Goal: Use online tool/utility: Utilize a website feature to perform a specific function

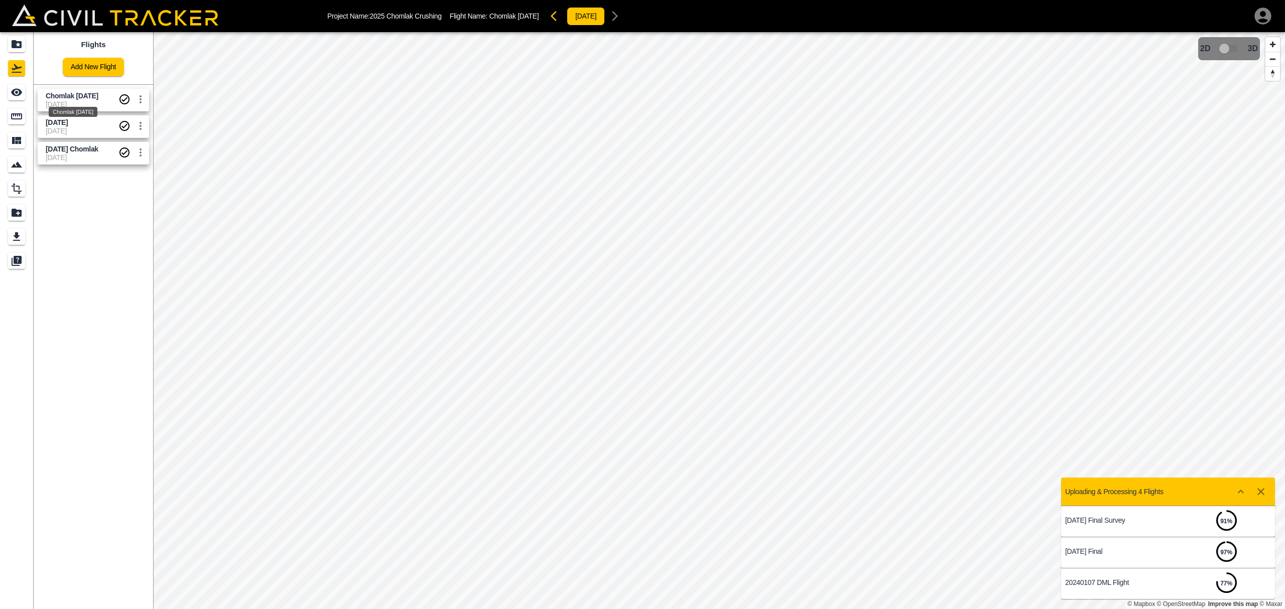
click at [73, 100] on div "Chomlak Oct 1 2025" at bounding box center [73, 109] width 51 height 18
click at [17, 115] on icon "Measure" at bounding box center [17, 116] width 12 height 12
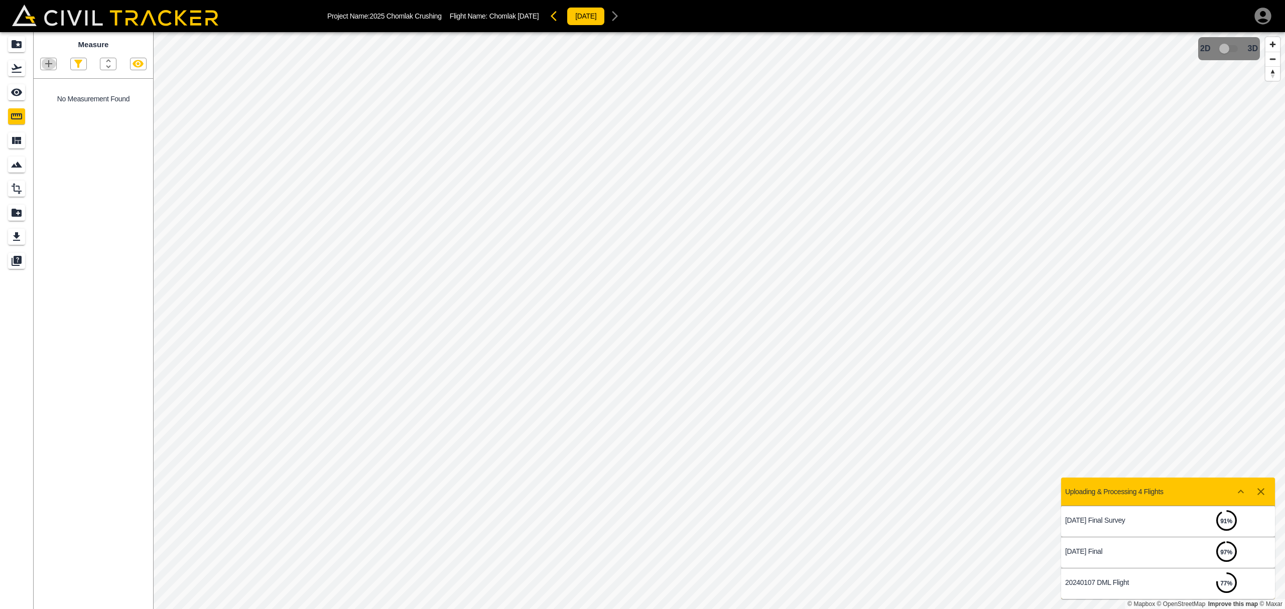
click at [49, 64] on icon "button" at bounding box center [49, 64] width 12 height 12
click at [138, 65] on div at bounding box center [642, 304] width 1285 height 609
click at [14, 87] on icon "See" at bounding box center [17, 92] width 12 height 12
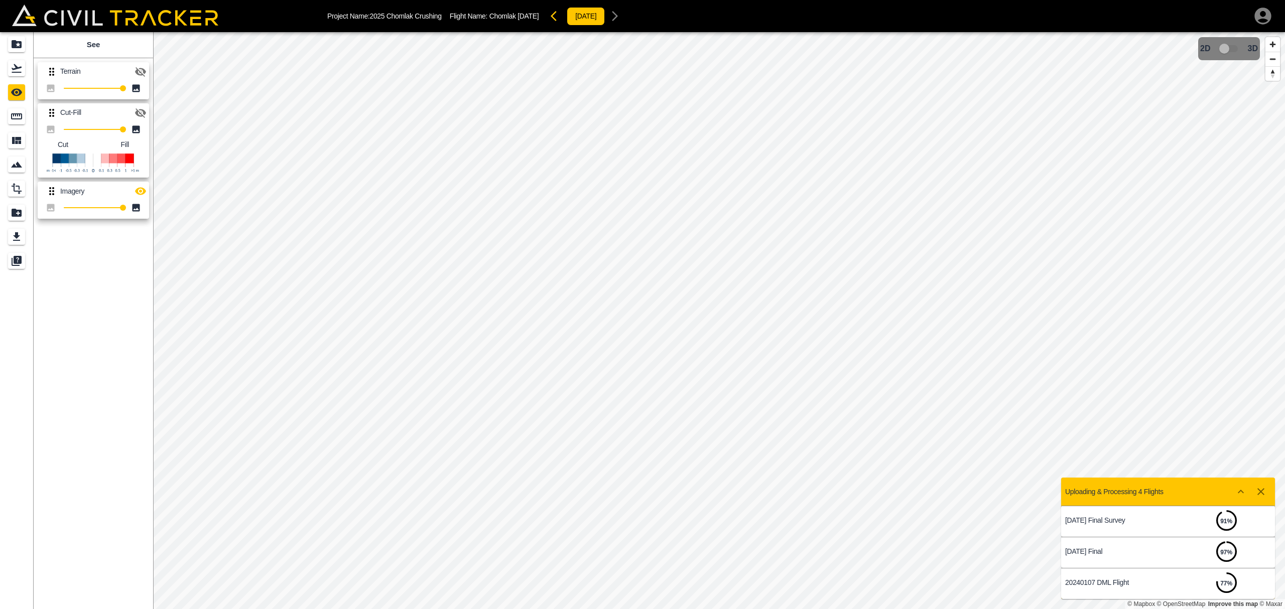
click at [141, 69] on icon "button" at bounding box center [140, 72] width 11 height 10
click at [15, 117] on icon "Measure" at bounding box center [17, 116] width 12 height 12
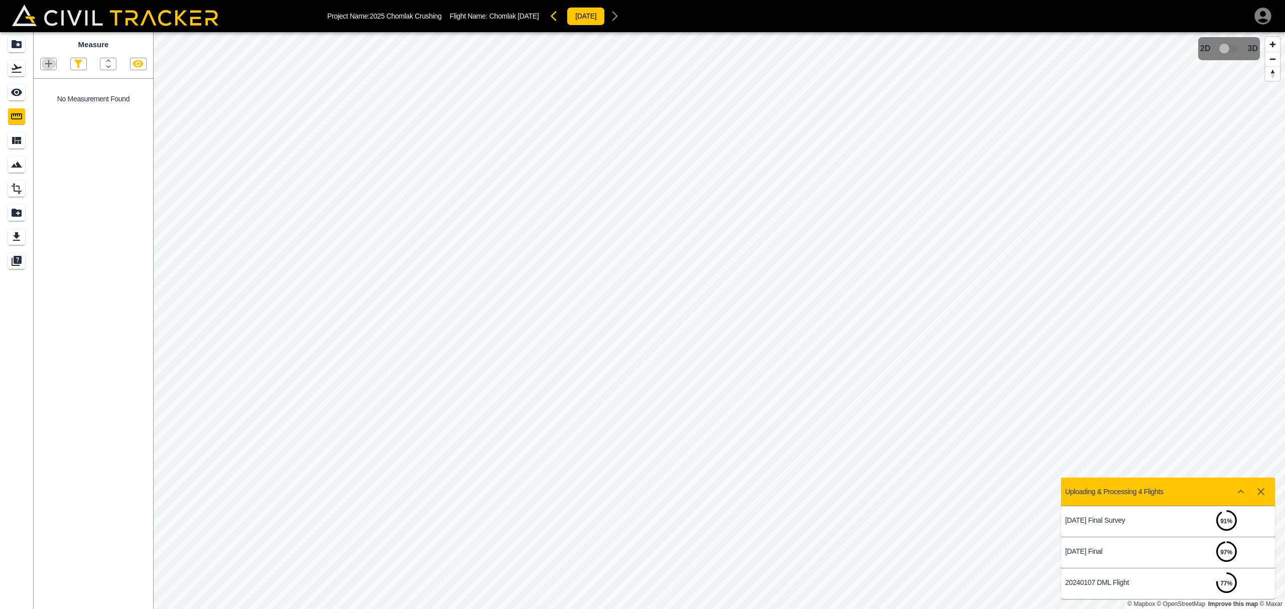
click at [48, 65] on icon "button" at bounding box center [48, 63] width 7 height 7
click at [494, 306] on div at bounding box center [642, 304] width 1285 height 609
click at [53, 65] on button "button" at bounding box center [49, 64] width 16 height 12
click at [51, 112] on p "Polygon" at bounding box center [48, 112] width 24 height 8
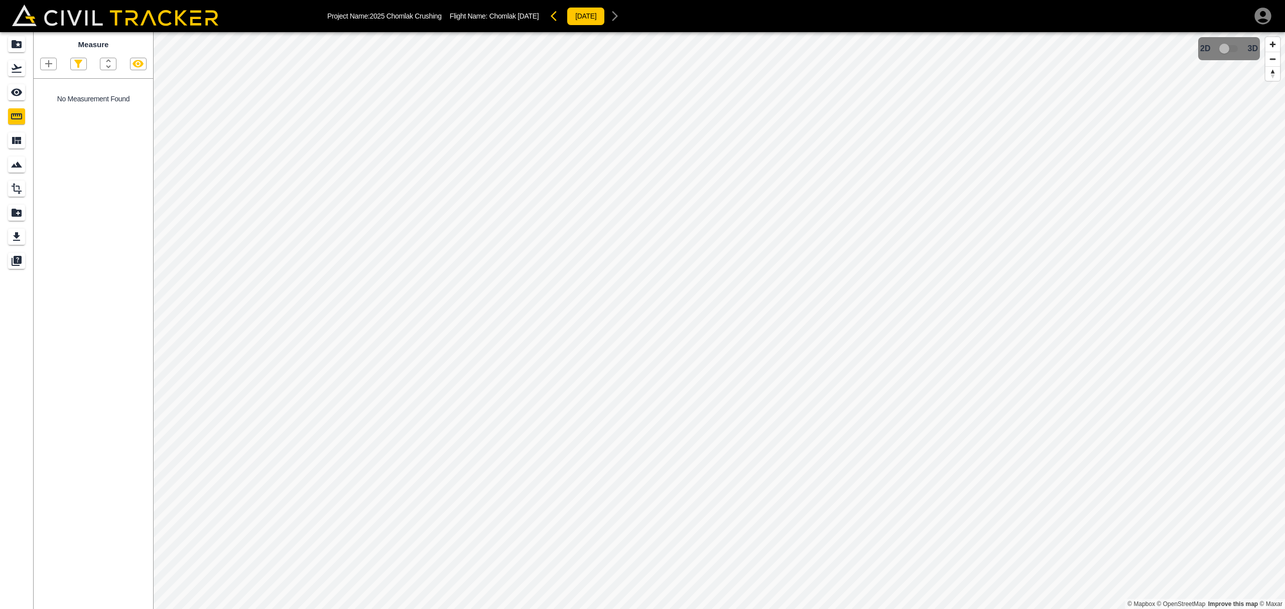
click at [45, 63] on icon "button" at bounding box center [49, 64] width 12 height 12
click at [53, 111] on p "Polygon" at bounding box center [48, 112] width 24 height 8
